Goal: Navigation & Orientation: Find specific page/section

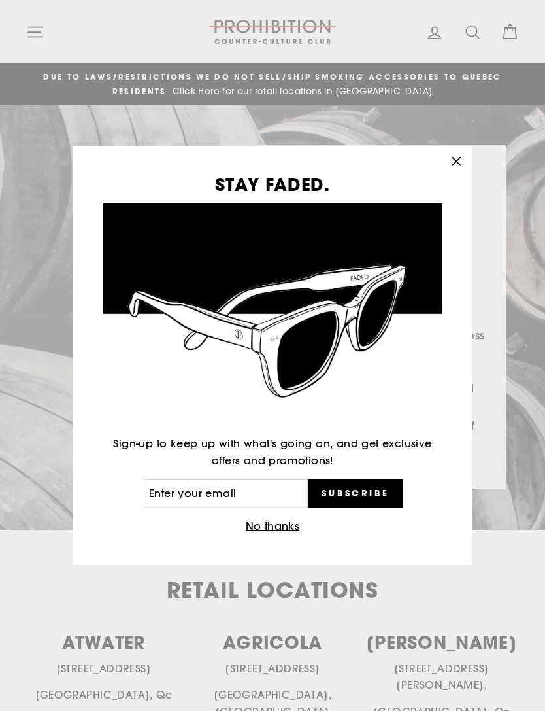
click at [452, 163] on icon "button" at bounding box center [456, 161] width 18 height 18
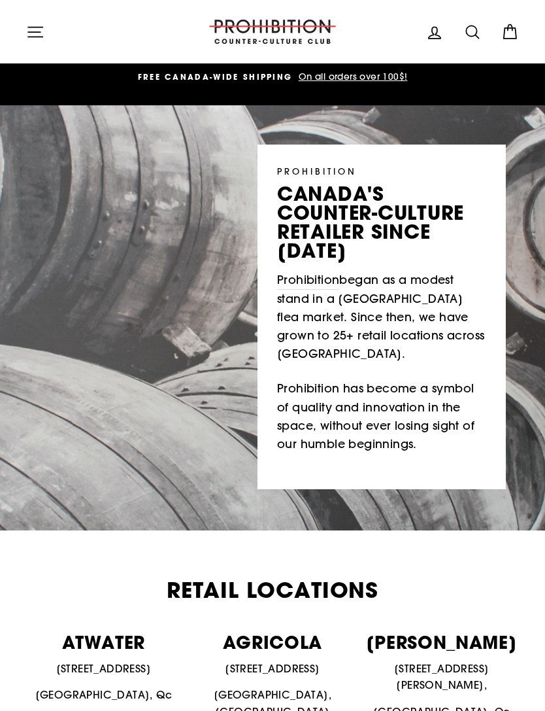
click at [471, 27] on icon at bounding box center [472, 32] width 18 height 18
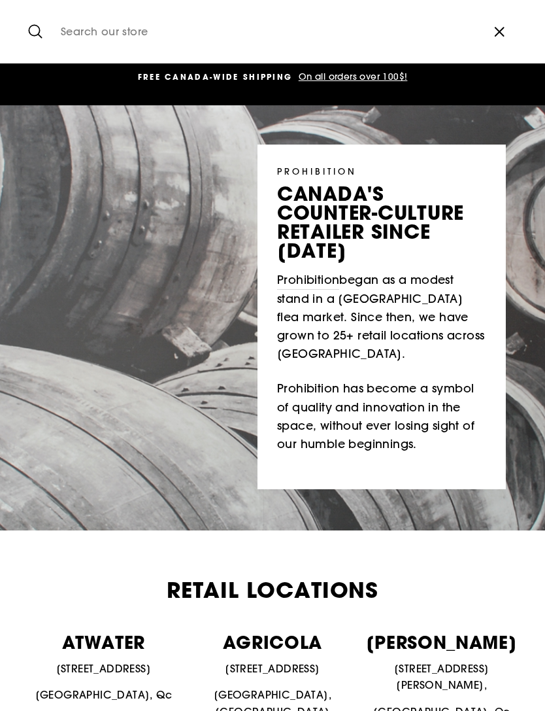
click at [499, 25] on icon "button" at bounding box center [500, 32] width 20 height 20
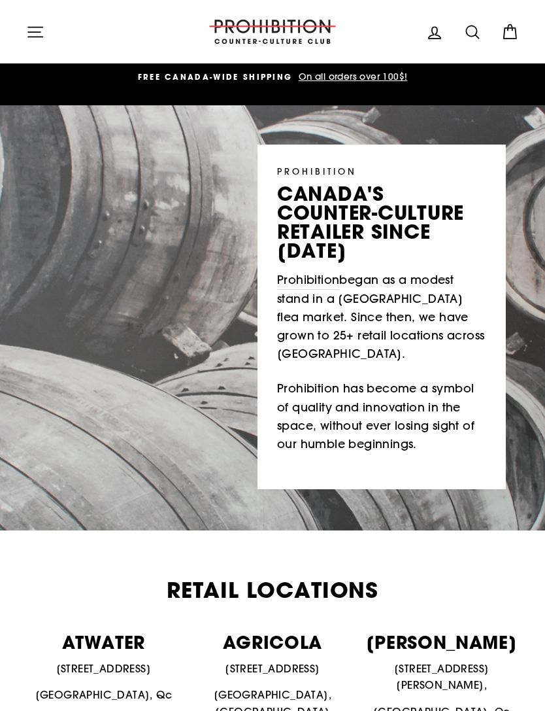
click at [30, 33] on icon "button" at bounding box center [35, 32] width 18 height 18
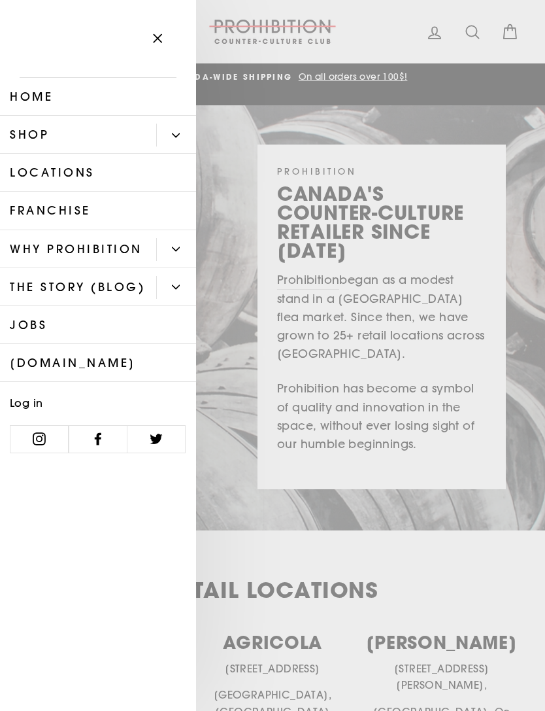
click at [171, 136] on button "Primary" at bounding box center [176, 135] width 40 height 23
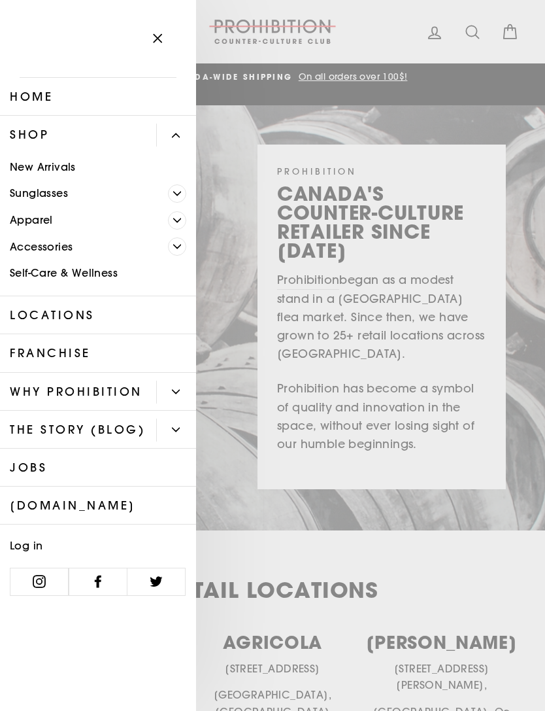
click at [57, 280] on link "Self-Care & Wellness" at bounding box center [98, 273] width 196 height 27
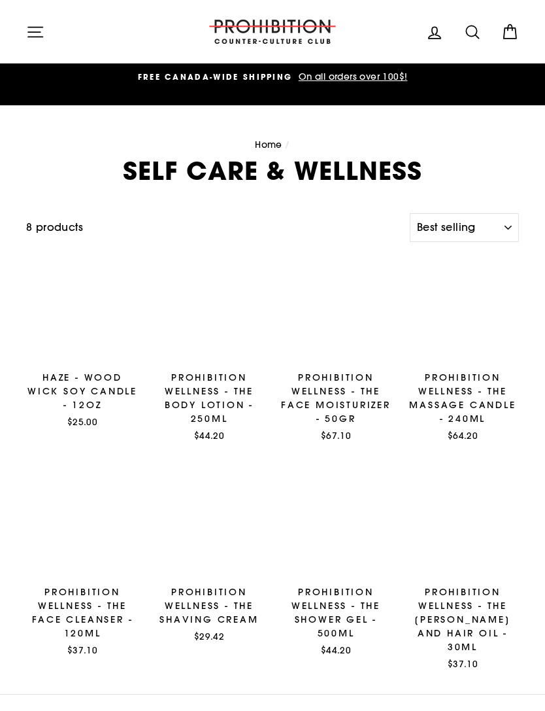
select select "best-selling"
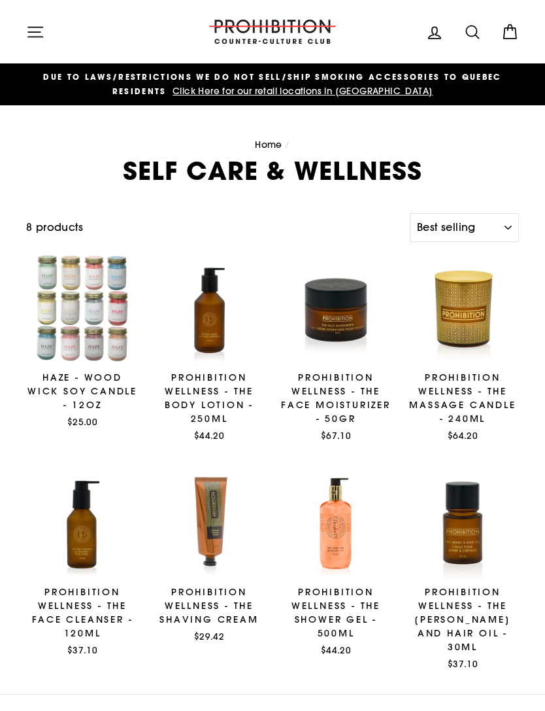
click at [35, 31] on icon "button" at bounding box center [35, 32] width 18 height 18
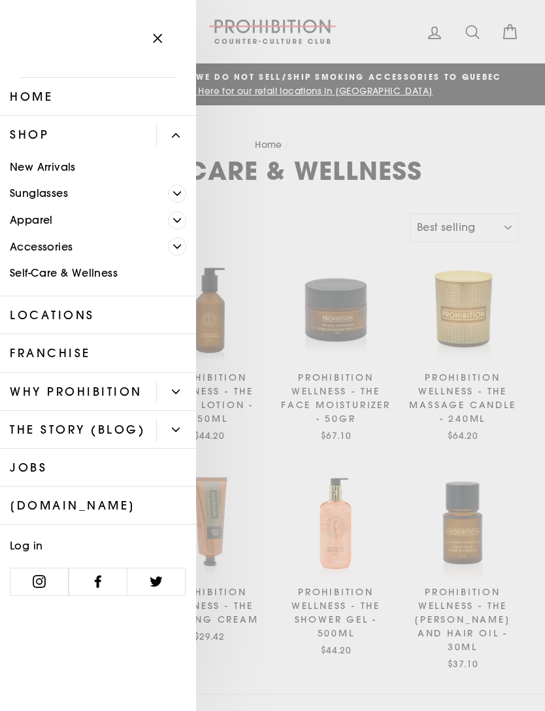
click at [153, 37] on icon "button" at bounding box center [157, 38] width 18 height 18
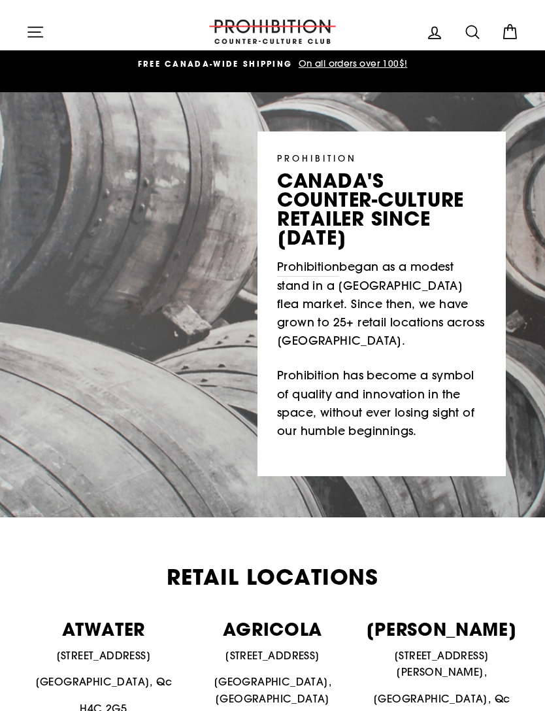
click at [33, 29] on icon "button" at bounding box center [35, 32] width 18 height 18
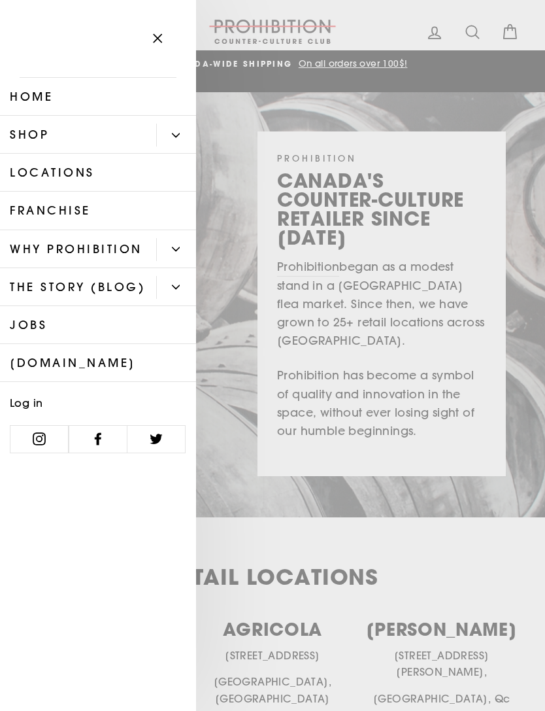
click at [23, 131] on link "Shop" at bounding box center [78, 135] width 156 height 38
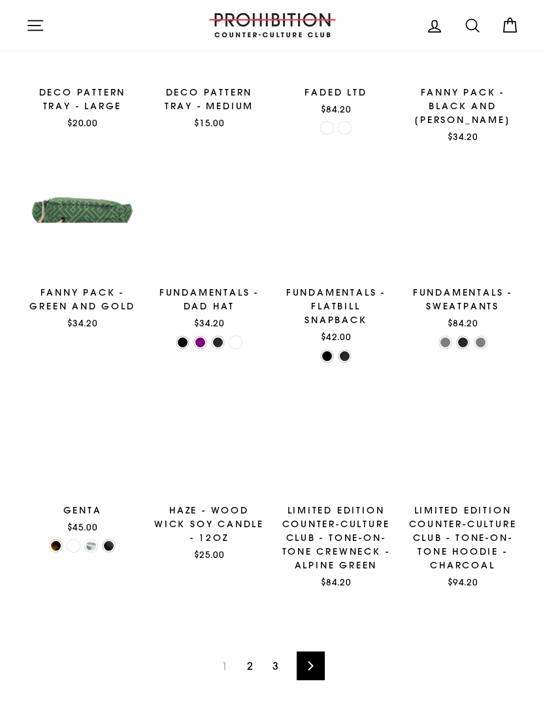
scroll to position [905, 0]
